Goal: Information Seeking & Learning: Learn about a topic

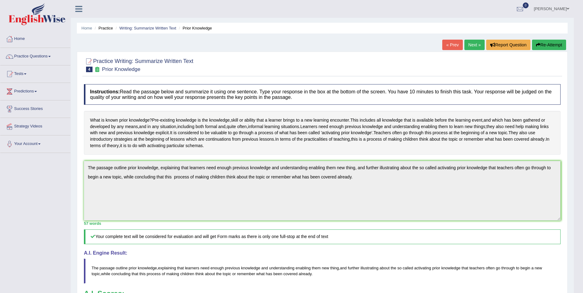
click at [403, 155] on div "What is known prior knowledge ? Pre - existing knowledge is the knowledge , ski…" at bounding box center [322, 133] width 477 height 44
click at [475, 48] on link "Next »" at bounding box center [475, 45] width 20 height 10
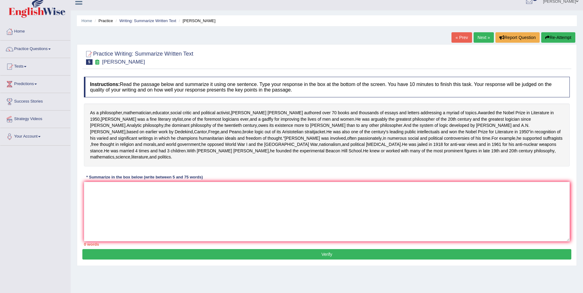
scroll to position [7, 0]
click at [194, 213] on textarea at bounding box center [327, 212] width 486 height 60
click at [156, 19] on link "Writing: Summarize Written Text" at bounding box center [147, 21] width 57 height 5
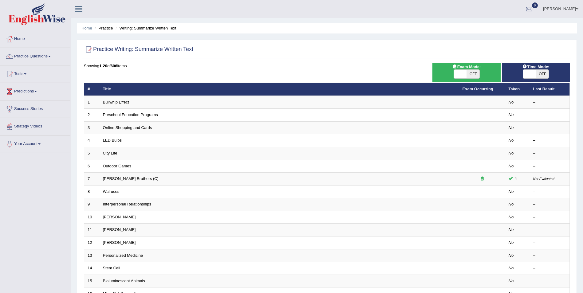
click at [470, 73] on span "OFF" at bounding box center [473, 74] width 13 height 9
checkbox input "true"
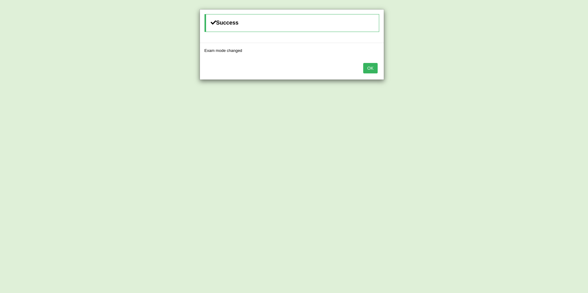
click at [371, 71] on button "OK" at bounding box center [370, 68] width 14 height 10
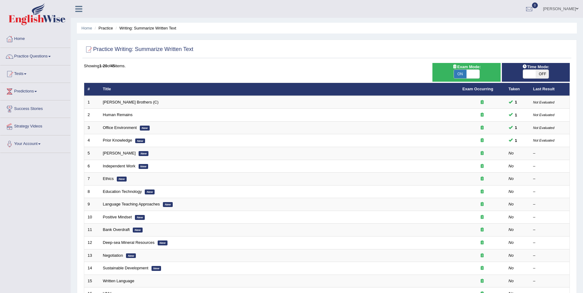
click at [544, 70] on span "OFF" at bounding box center [542, 74] width 13 height 9
checkbox input "true"
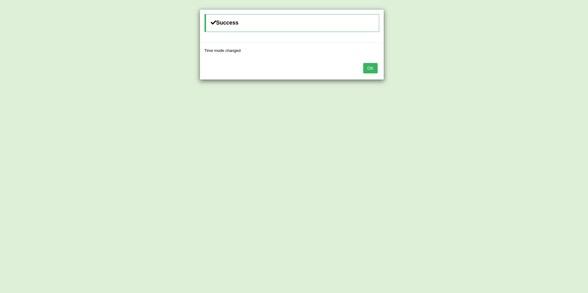
click at [368, 72] on button "OK" at bounding box center [370, 68] width 14 height 10
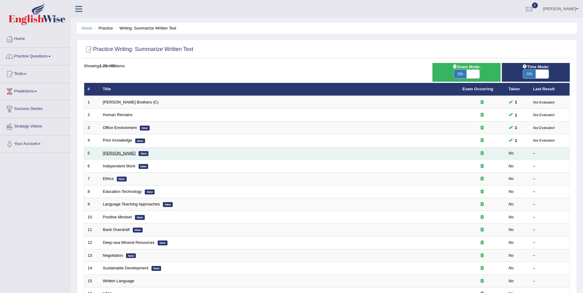
click at [121, 154] on link "Bertrand Russell" at bounding box center [119, 153] width 33 height 5
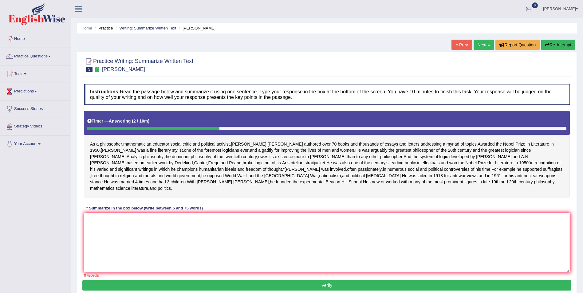
scroll to position [50, 0]
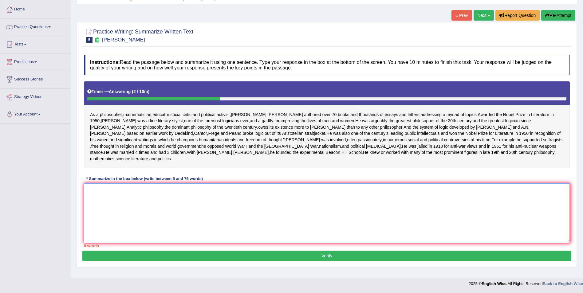
click at [119, 190] on textarea at bounding box center [327, 214] width 486 height 60
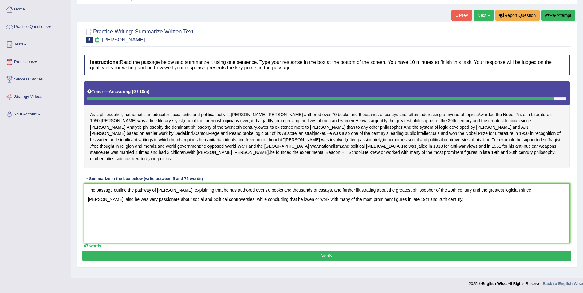
type textarea "The passage outline the pathway of Bertrand Russell, explaining that he has aut…"
click at [208, 261] on button "Verify" at bounding box center [326, 256] width 489 height 10
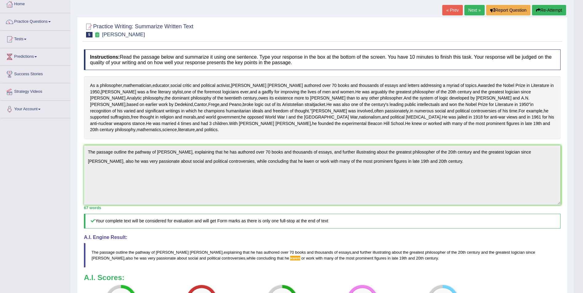
scroll to position [0, 0]
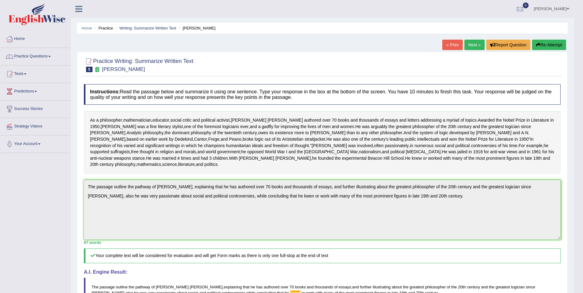
click at [475, 42] on link "Next »" at bounding box center [475, 45] width 20 height 10
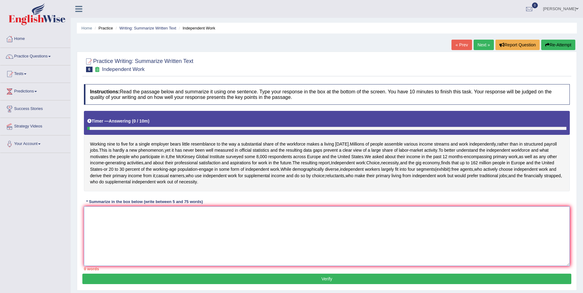
drag, startPoint x: 203, startPoint y: 209, endPoint x: 202, endPoint y: 216, distance: 6.5
click at [202, 216] on textarea at bounding box center [327, 237] width 486 height 60
click at [201, 218] on textarea at bounding box center [327, 237] width 486 height 60
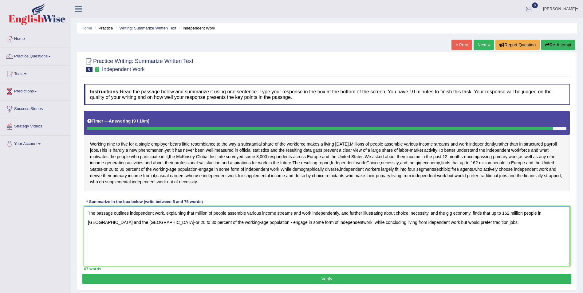
type textarea "The passage outlines independent work, explaining that million of people assemb…"
click at [241, 282] on button "Verify" at bounding box center [326, 279] width 489 height 10
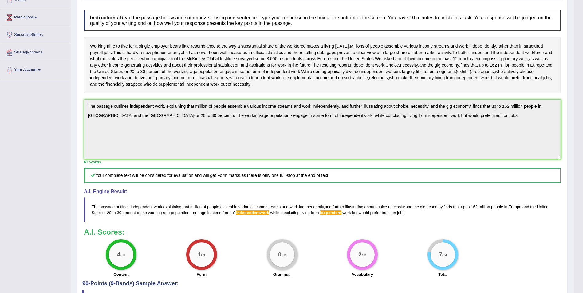
scroll to position [97, 0]
